Goal: Check status

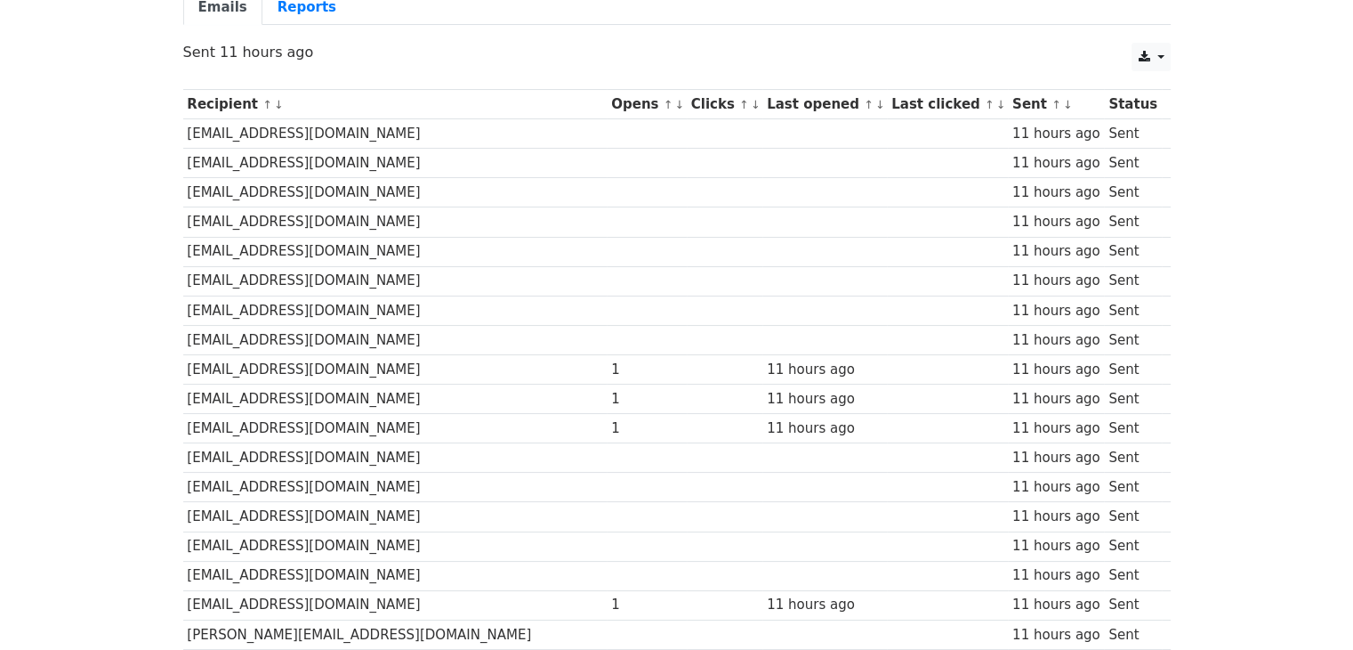
scroll to position [178, 0]
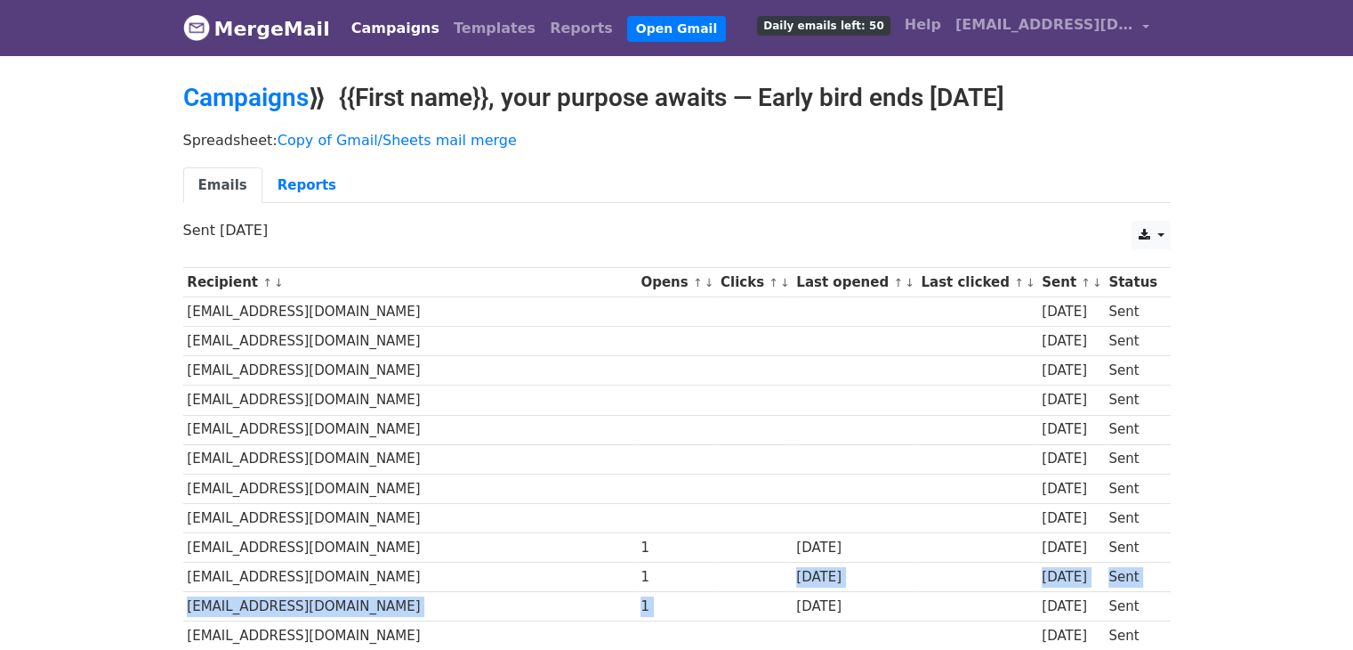
drag, startPoint x: 648, startPoint y: 589, endPoint x: 876, endPoint y: 535, distance: 234.2
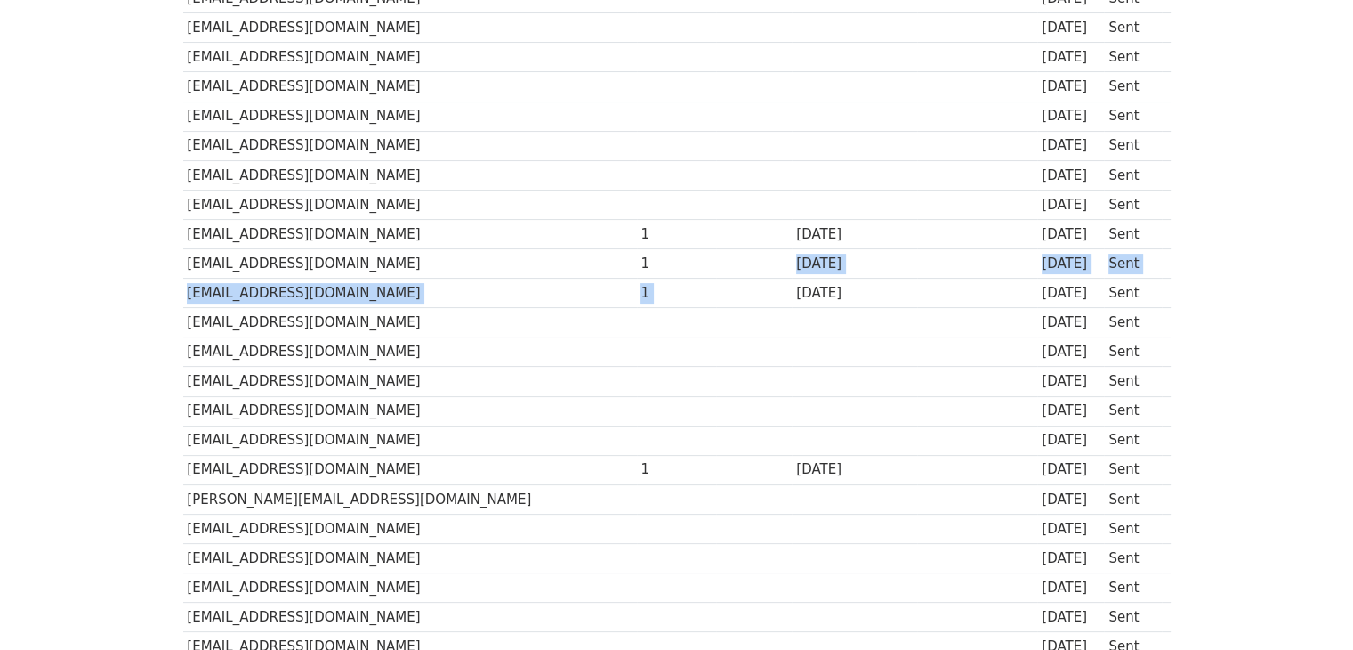
scroll to position [171, 0]
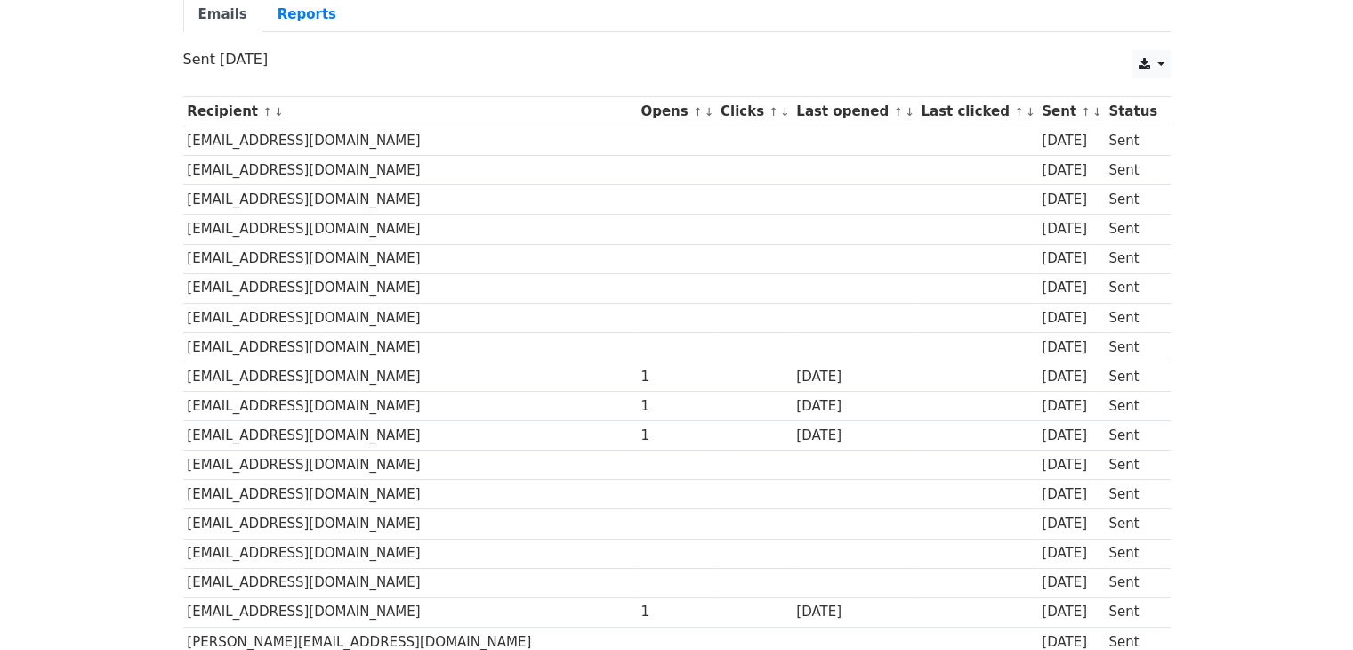
click at [637, 361] on td "1" at bounding box center [677, 375] width 80 height 29
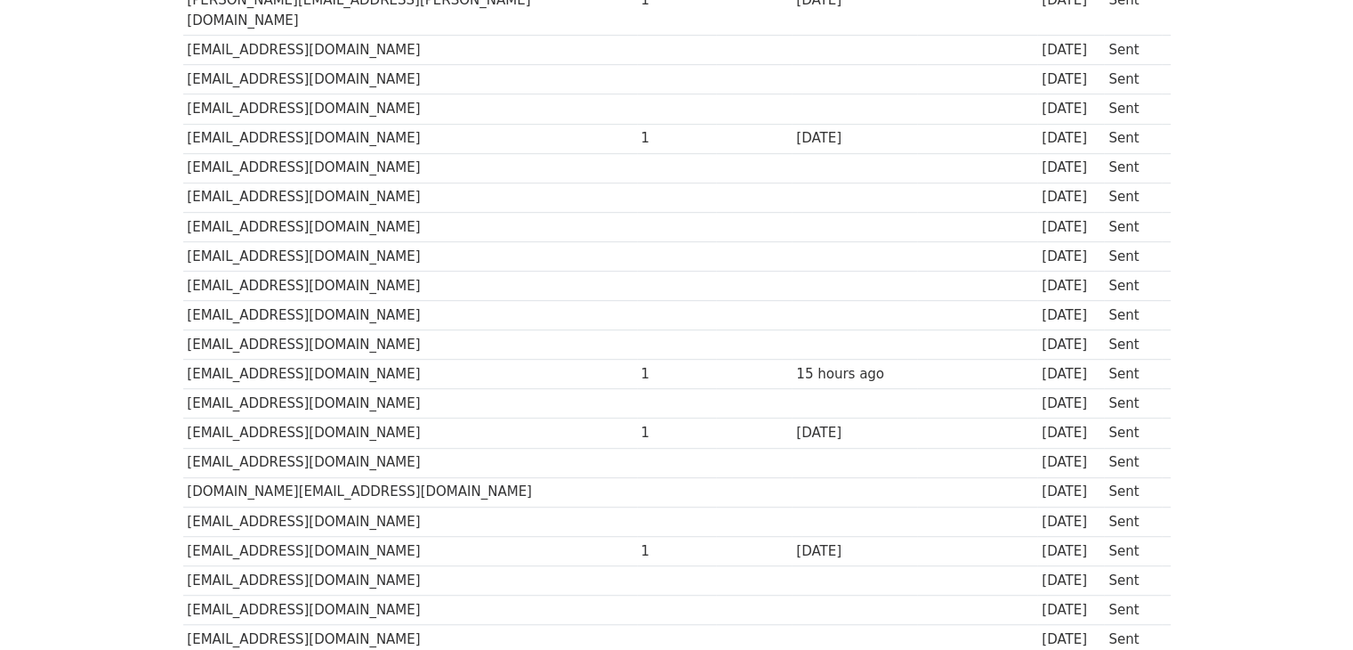
scroll to position [1239, 0]
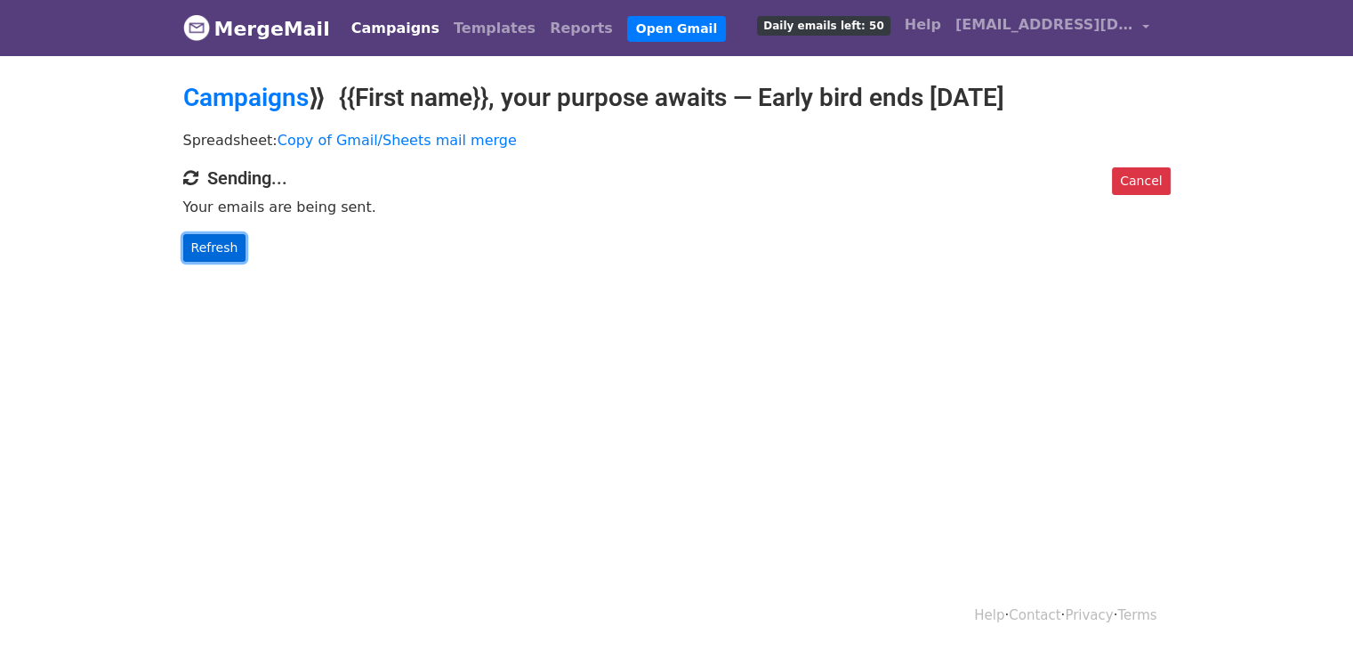
click at [200, 243] on link "Refresh" at bounding box center [214, 248] width 63 height 28
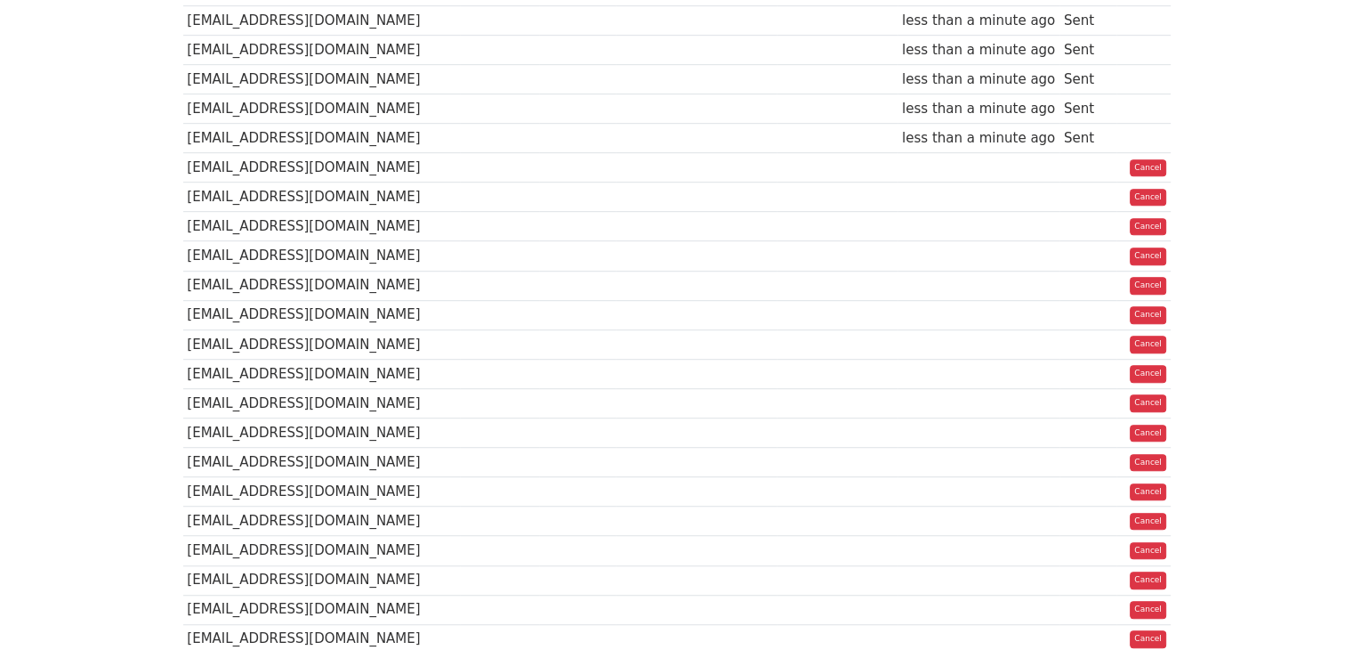
scroll to position [976, 0]
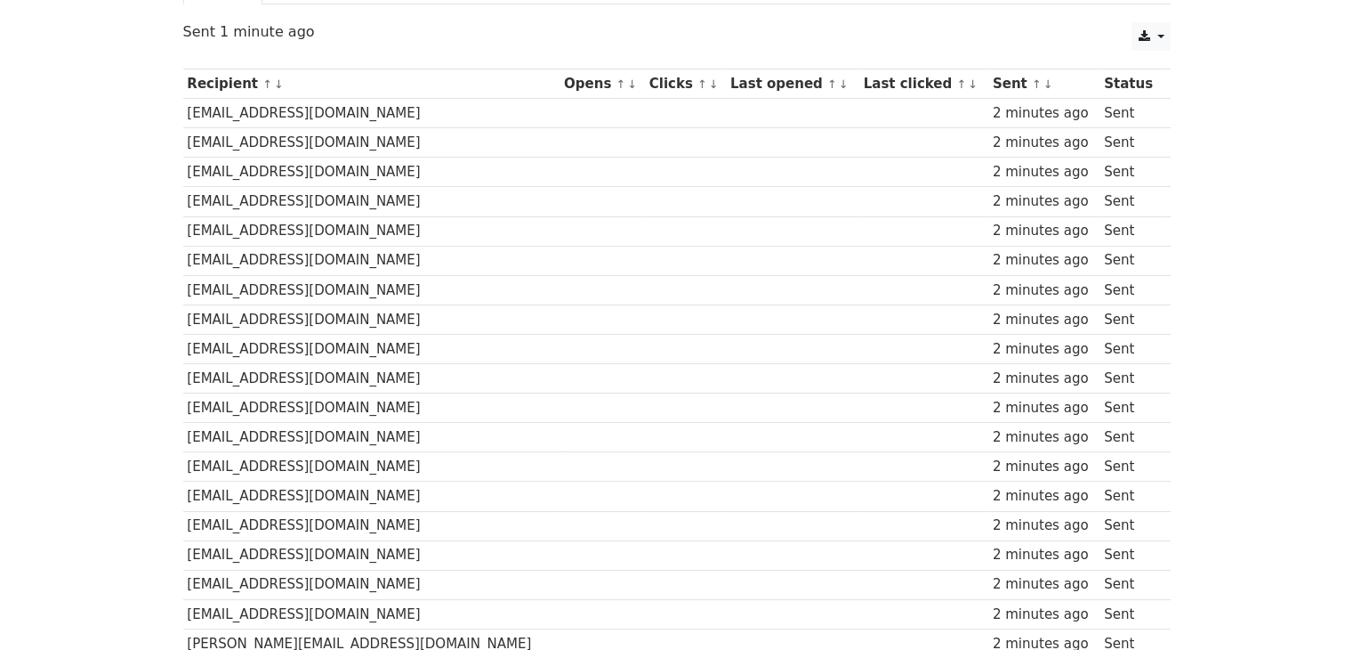
scroll to position [171, 0]
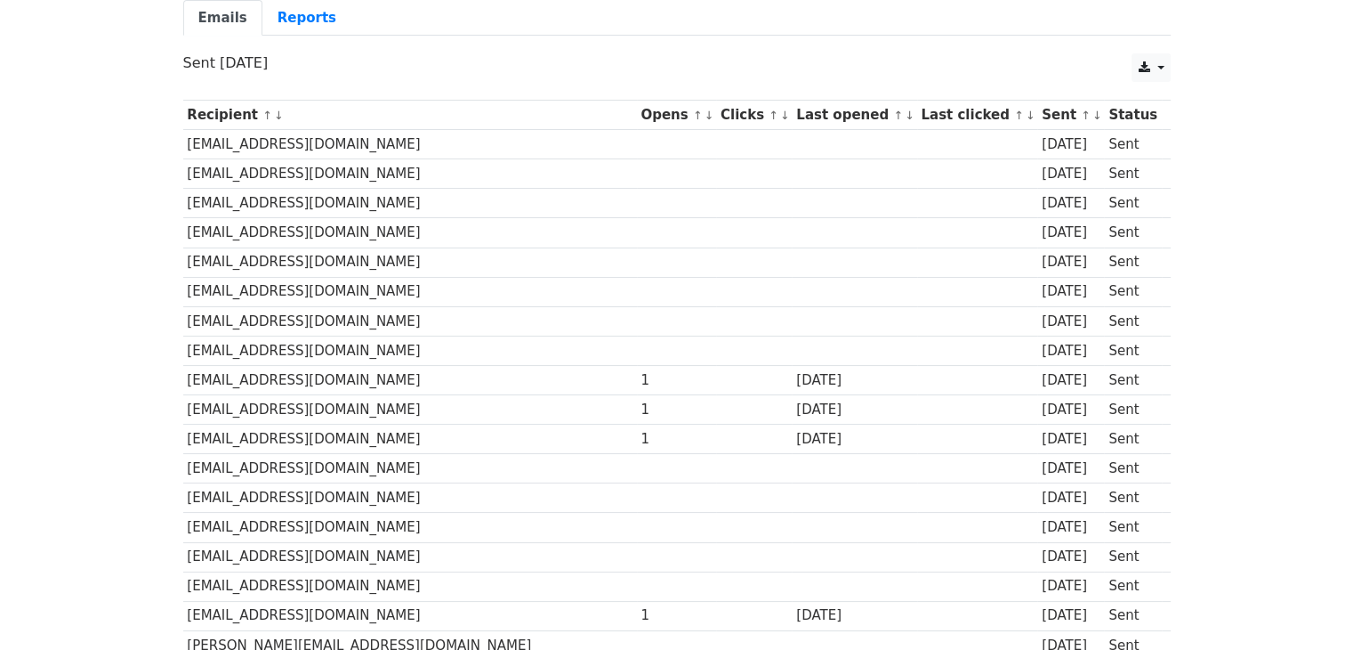
scroll to position [178, 0]
